Goal: Information Seeking & Learning: Learn about a topic

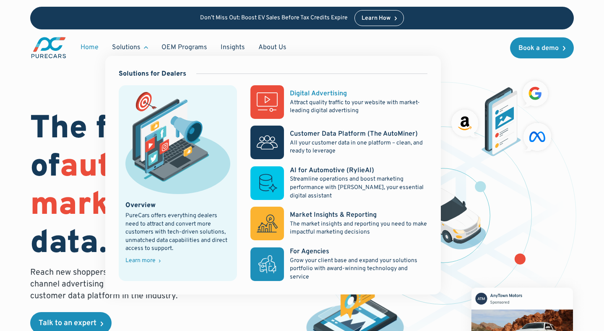
click at [305, 99] on p "Attract quality traffic to your website with market-leading digital advertising" at bounding box center [359, 107] width 138 height 16
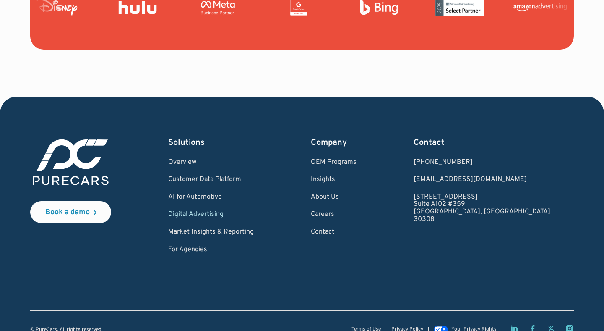
scroll to position [3268, 0]
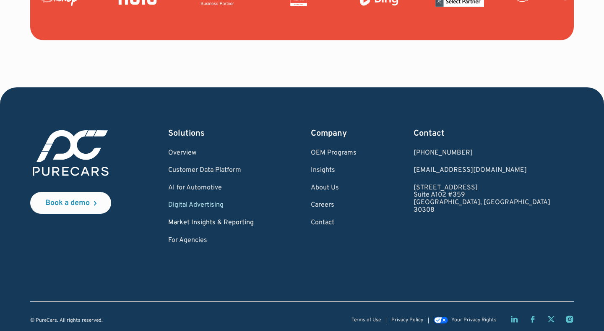
click at [233, 219] on link "Market Insights & Reporting" at bounding box center [211, 223] width 86 height 8
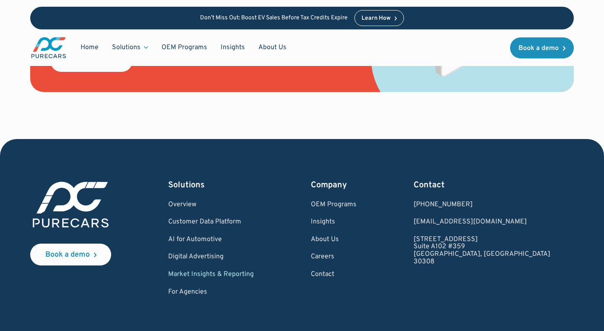
scroll to position [1225, 0]
